Goal: Task Accomplishment & Management: Use online tool/utility

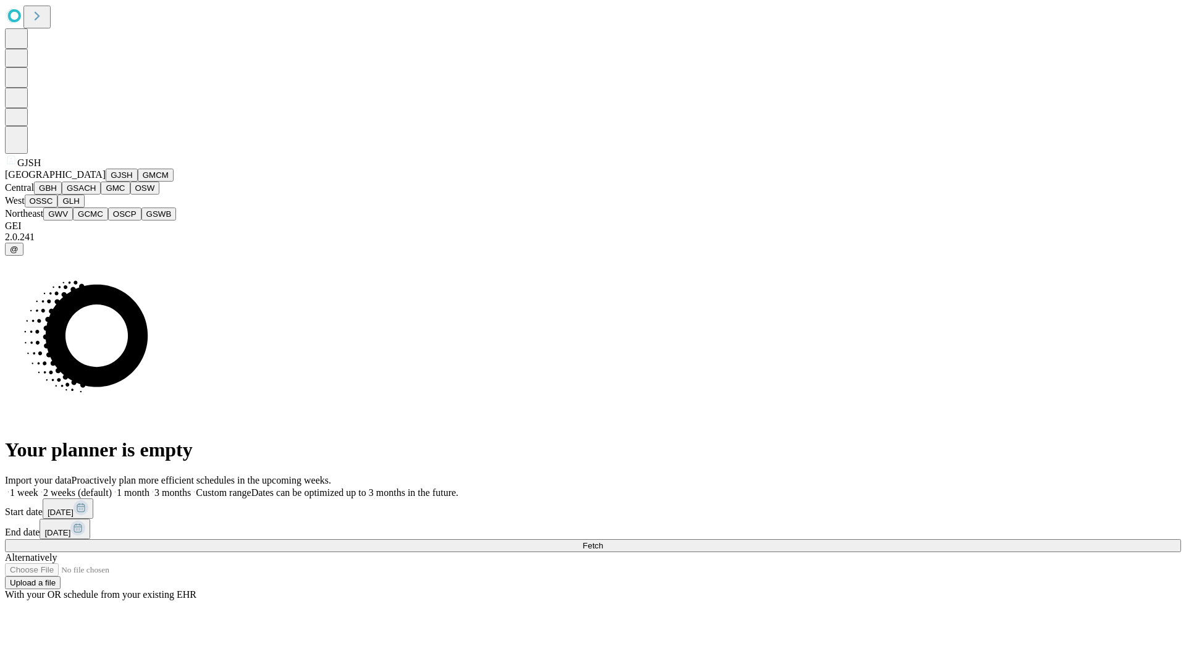
click at [106, 182] on button "GJSH" at bounding box center [122, 175] width 32 height 13
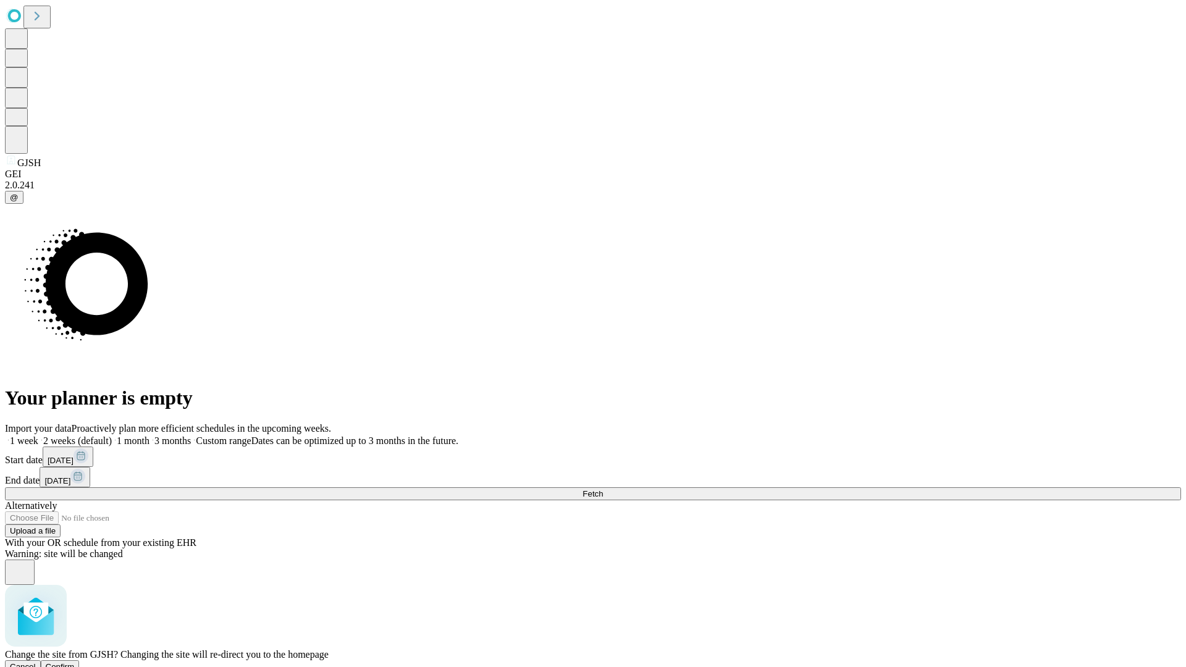
click at [75, 662] on span "Confirm" at bounding box center [60, 666] width 29 height 9
click at [38, 435] on label "1 week" at bounding box center [21, 440] width 33 height 11
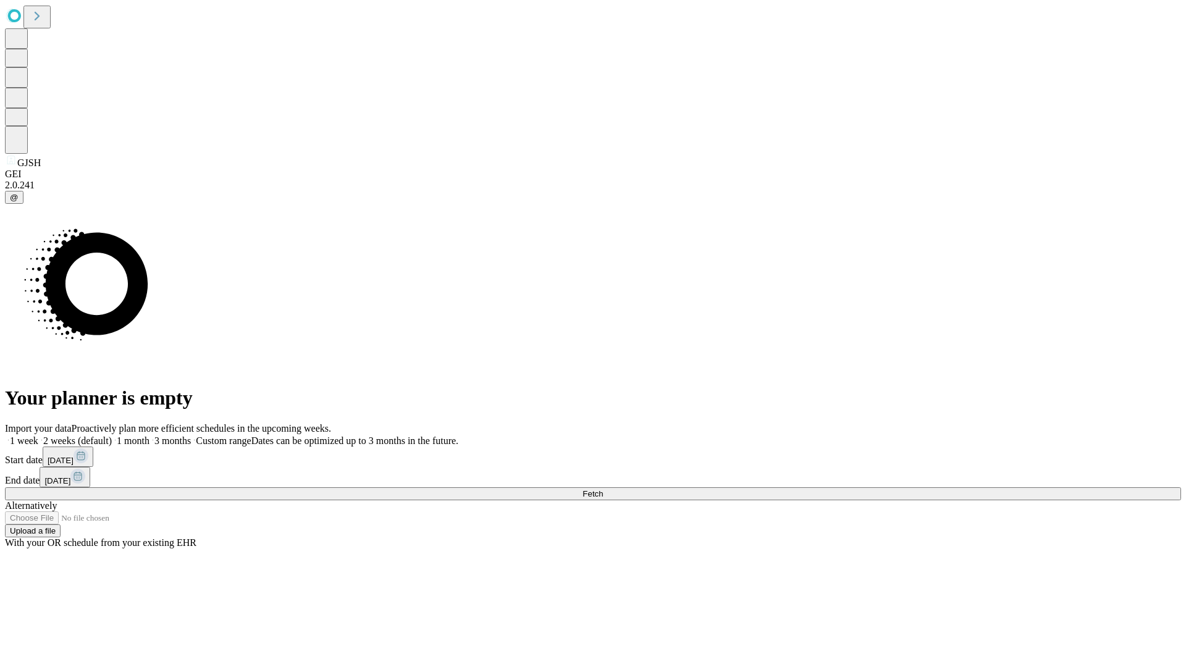
click at [603, 489] on span "Fetch" at bounding box center [592, 493] width 20 height 9
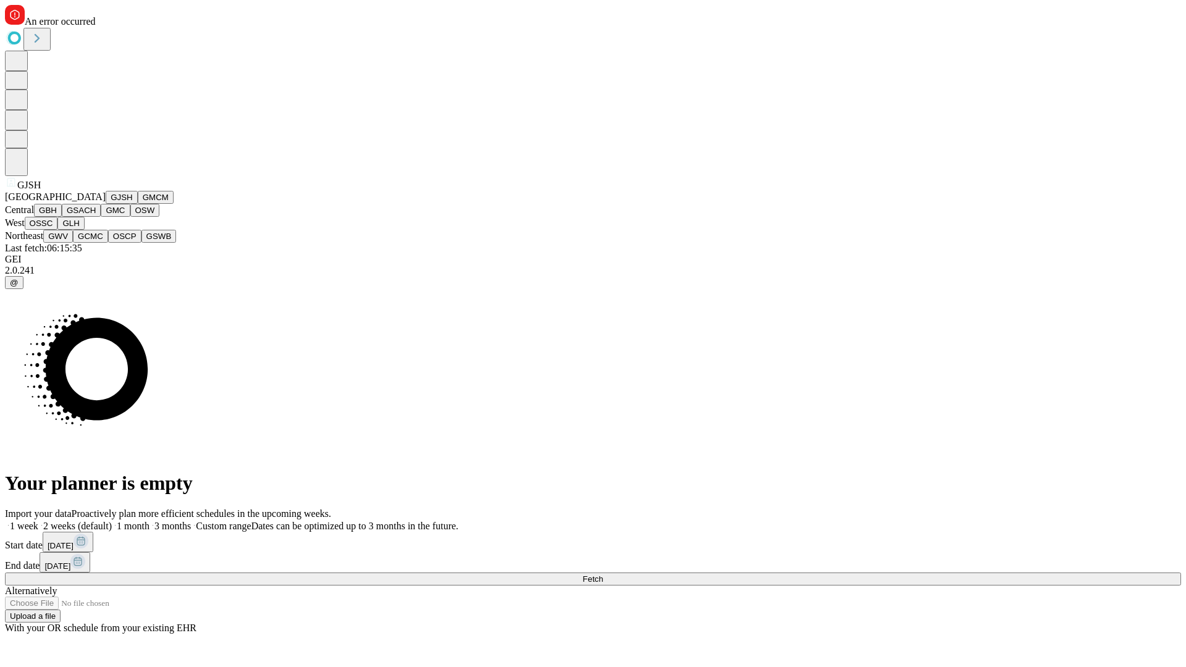
click at [138, 204] on button "GMCM" at bounding box center [156, 197] width 36 height 13
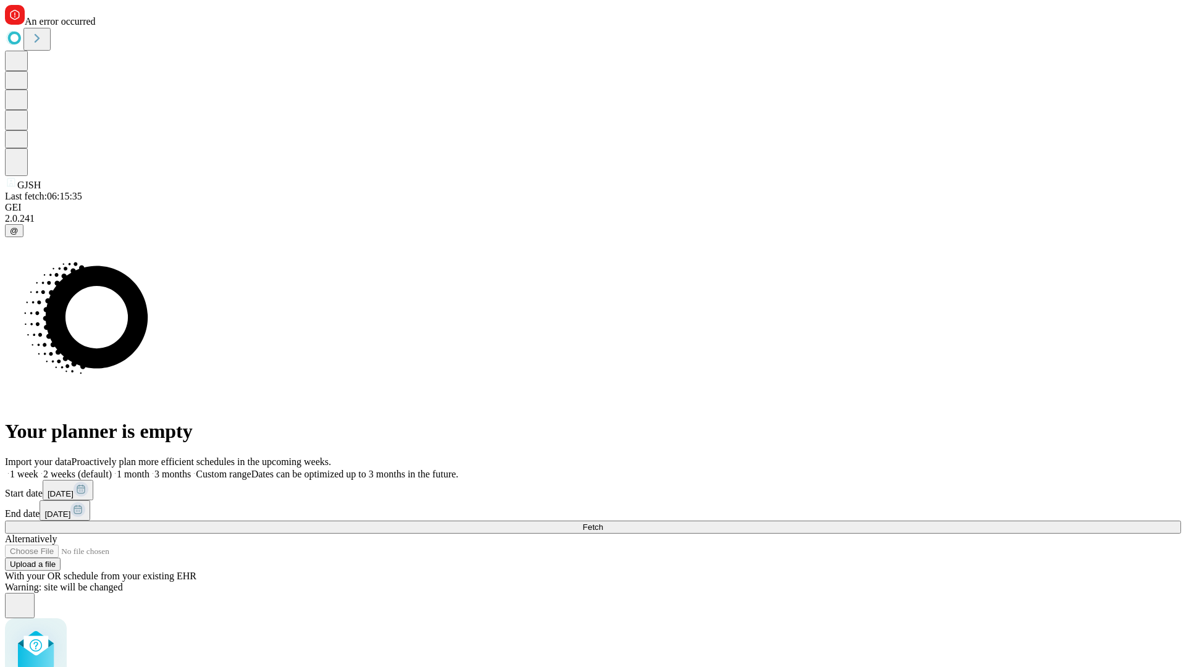
click at [38, 469] on label "1 week" at bounding box center [21, 474] width 33 height 11
click at [603, 523] on span "Fetch" at bounding box center [592, 527] width 20 height 9
click at [38, 469] on label "1 week" at bounding box center [21, 474] width 33 height 11
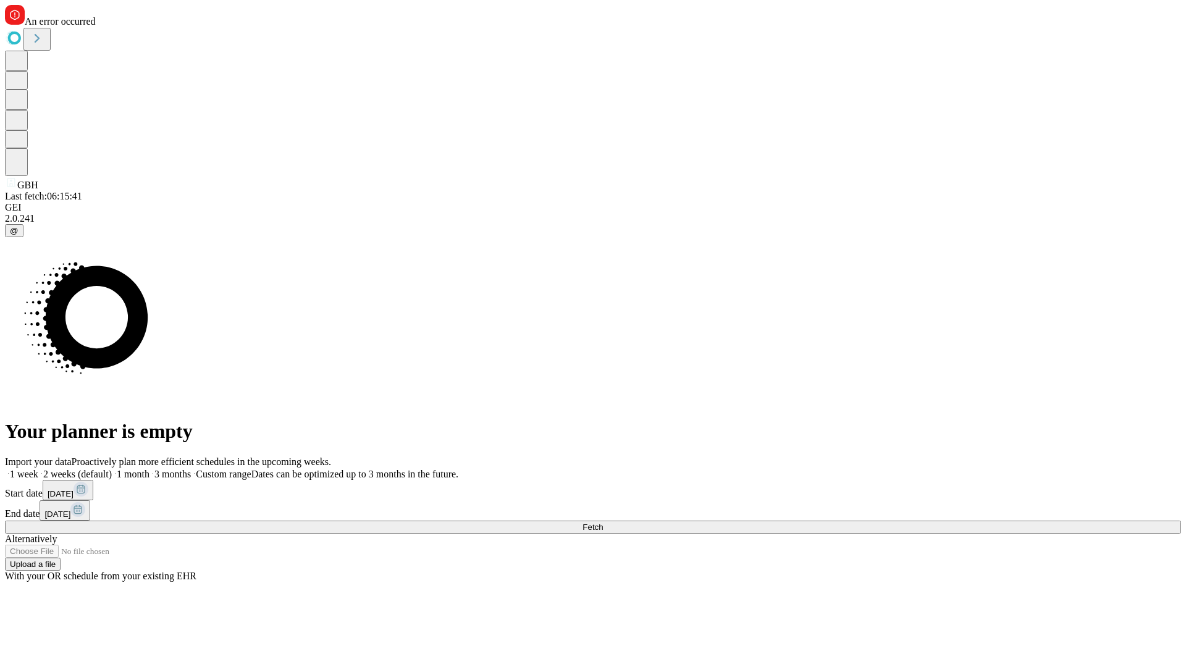
click at [603, 523] on span "Fetch" at bounding box center [592, 527] width 20 height 9
click at [38, 469] on label "1 week" at bounding box center [21, 474] width 33 height 11
click at [603, 523] on span "Fetch" at bounding box center [592, 527] width 20 height 9
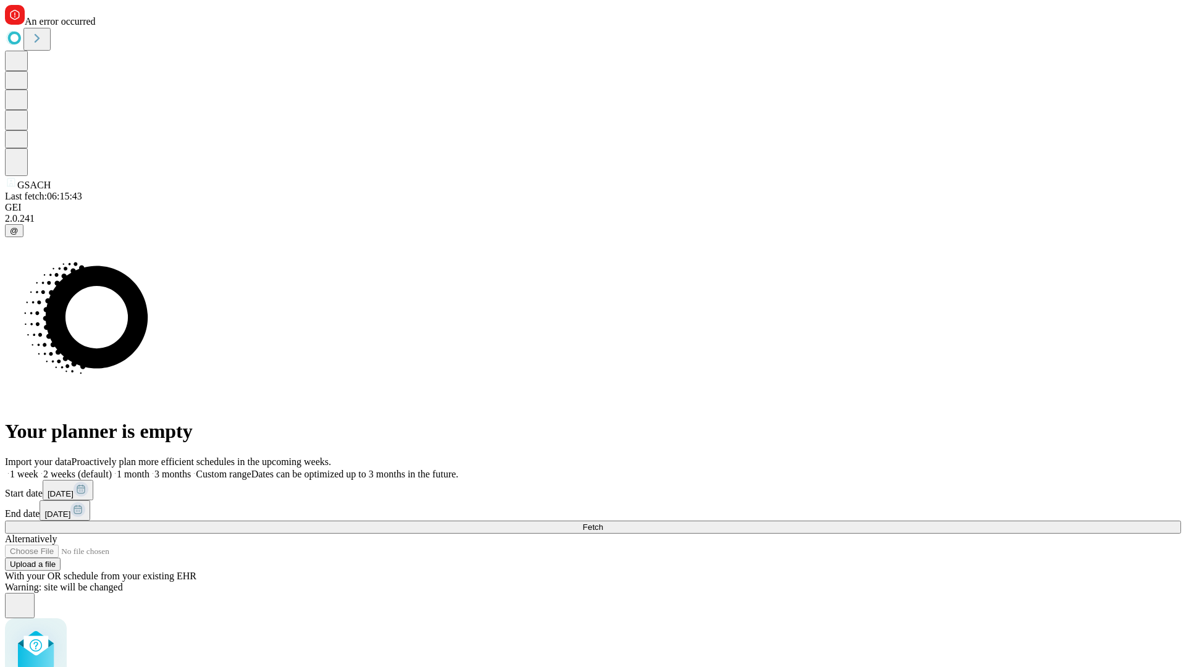
click at [38, 469] on label "1 week" at bounding box center [21, 474] width 33 height 11
click at [603, 523] on span "Fetch" at bounding box center [592, 527] width 20 height 9
click at [38, 469] on label "1 week" at bounding box center [21, 474] width 33 height 11
click at [603, 523] on span "Fetch" at bounding box center [592, 527] width 20 height 9
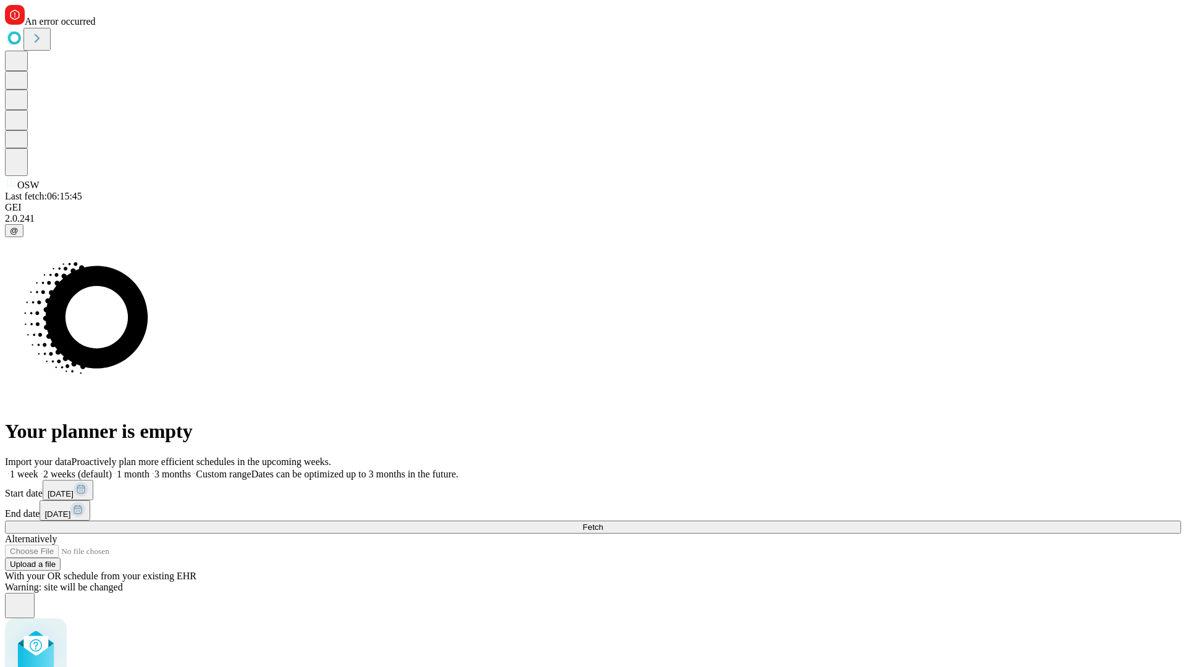
click at [38, 469] on label "1 week" at bounding box center [21, 474] width 33 height 11
click at [603, 523] on span "Fetch" at bounding box center [592, 527] width 20 height 9
click at [38, 469] on label "1 week" at bounding box center [21, 474] width 33 height 11
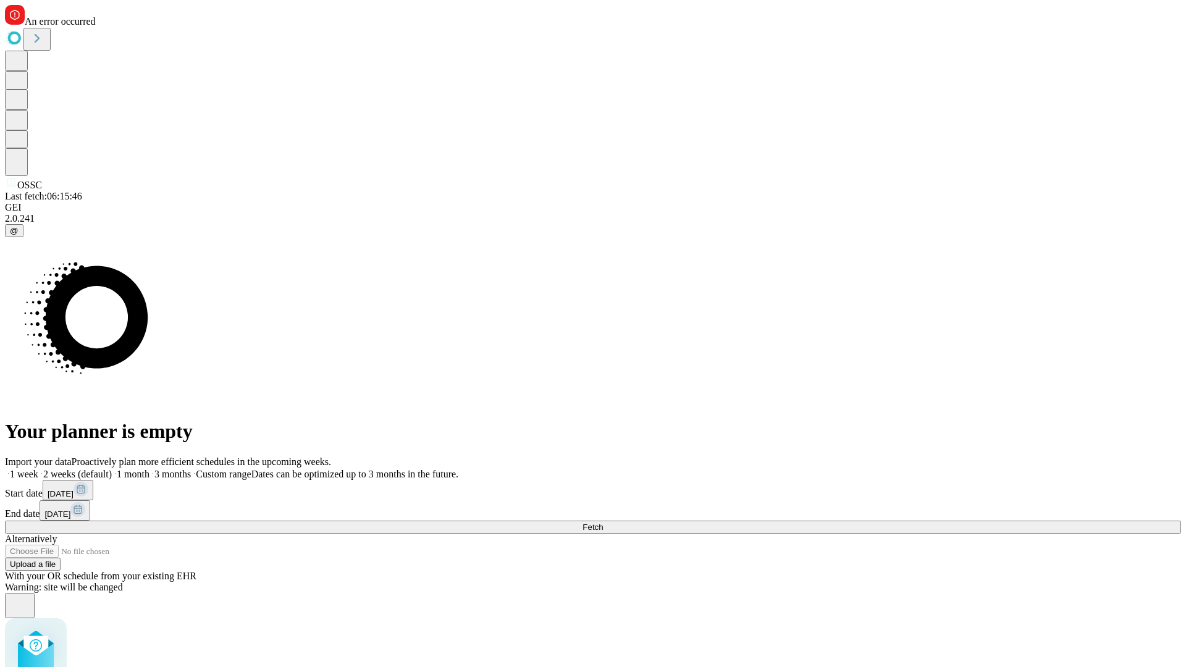
click at [603, 523] on span "Fetch" at bounding box center [592, 527] width 20 height 9
click at [38, 469] on label "1 week" at bounding box center [21, 474] width 33 height 11
click at [603, 523] on span "Fetch" at bounding box center [592, 527] width 20 height 9
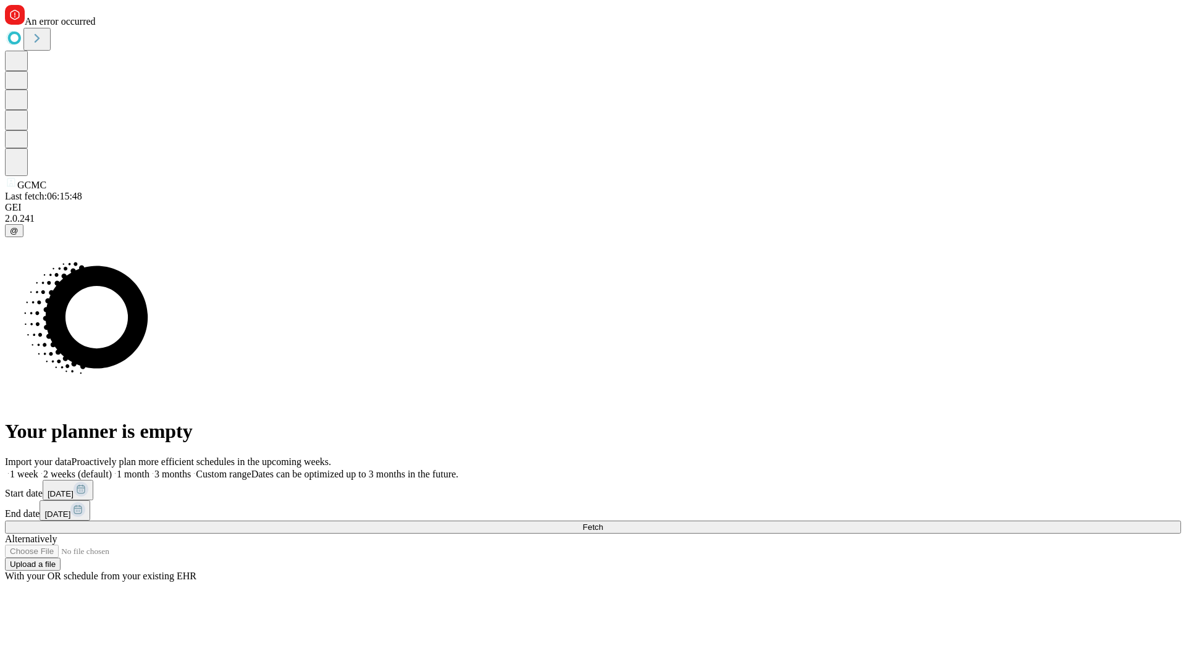
click at [38, 469] on label "1 week" at bounding box center [21, 474] width 33 height 11
click at [603, 523] on span "Fetch" at bounding box center [592, 527] width 20 height 9
click at [38, 469] on label "1 week" at bounding box center [21, 474] width 33 height 11
click at [603, 523] on span "Fetch" at bounding box center [592, 527] width 20 height 9
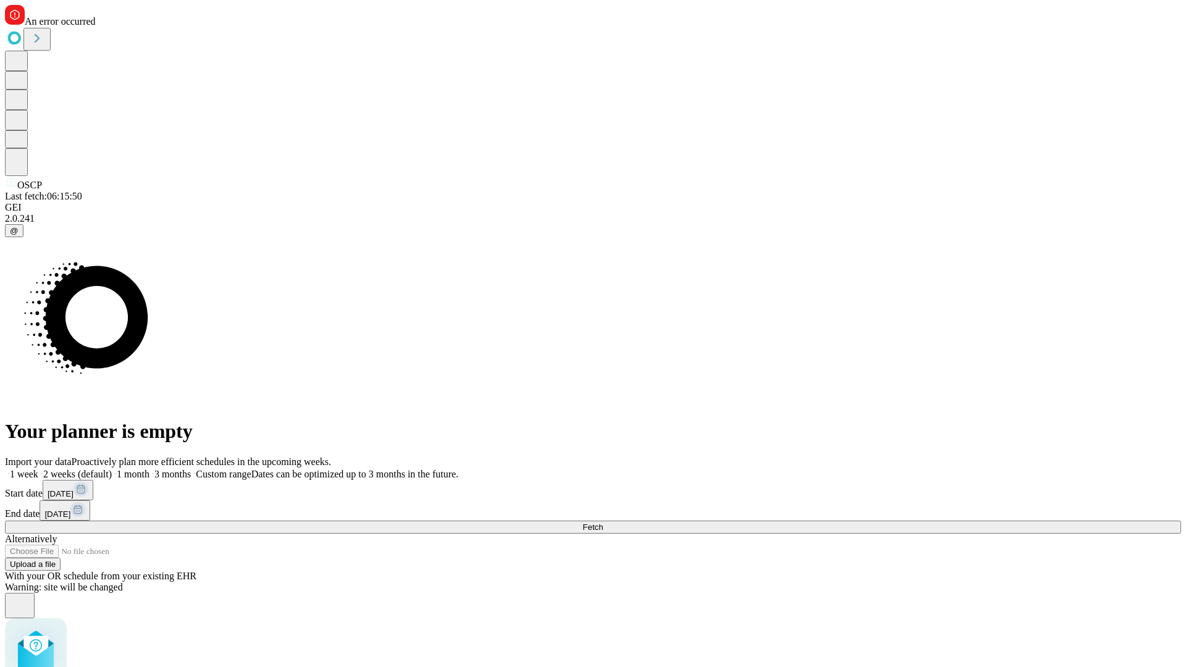
click at [38, 469] on label "1 week" at bounding box center [21, 474] width 33 height 11
click at [603, 523] on span "Fetch" at bounding box center [592, 527] width 20 height 9
